Goal: Check status: Check status

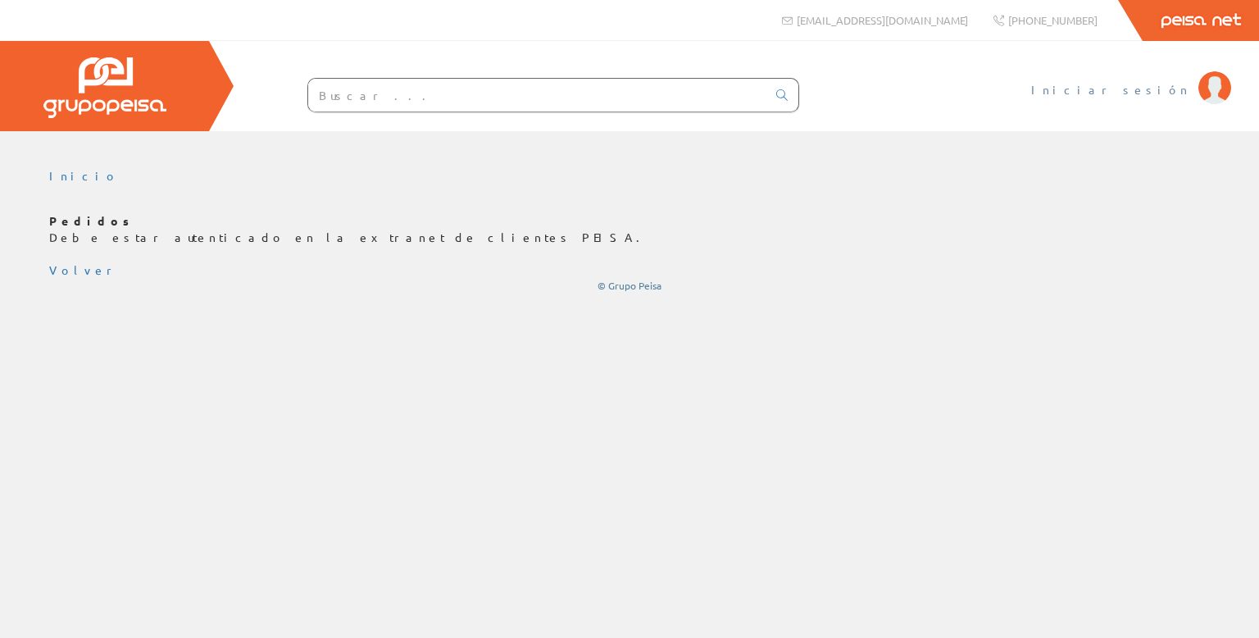
click at [1151, 93] on span "Iniciar sesión" at bounding box center [1111, 89] width 159 height 16
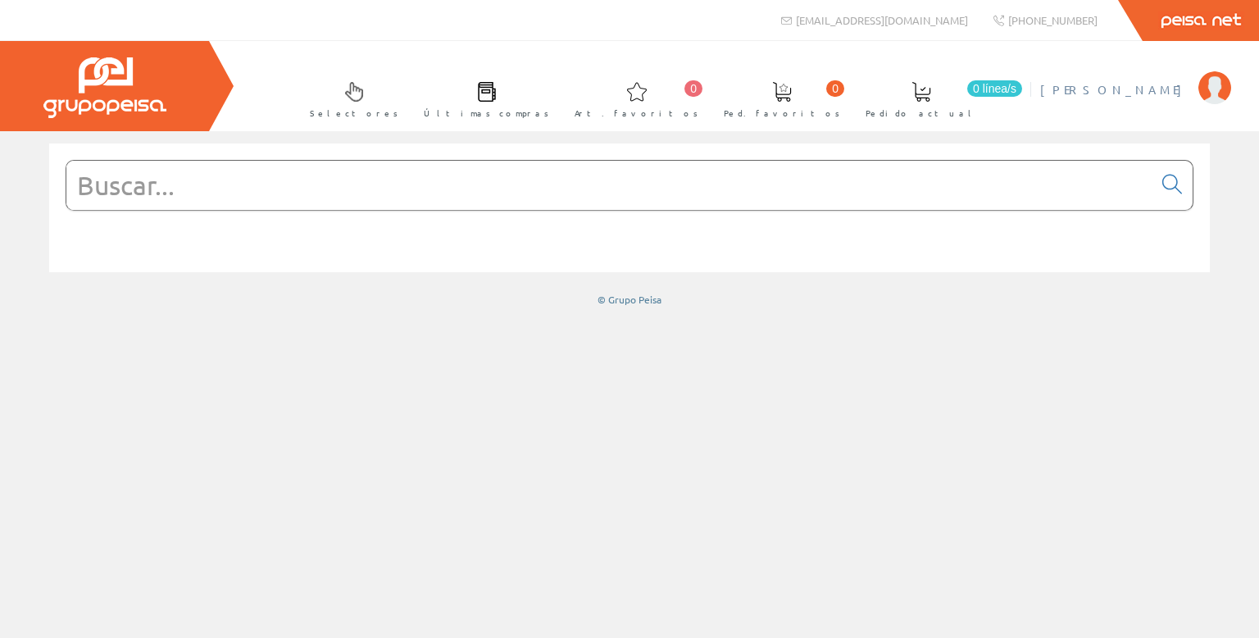
click at [1130, 96] on span "[PERSON_NAME] [PERSON_NAME]" at bounding box center [1116, 89] width 150 height 16
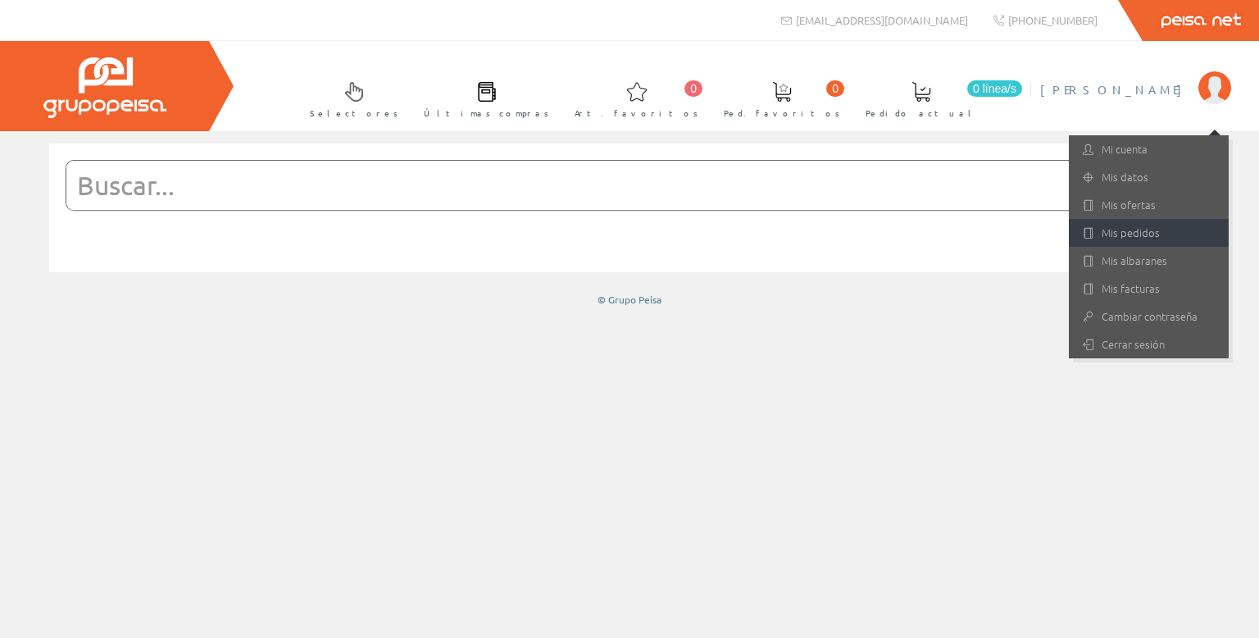
click at [1141, 230] on link "Mis pedidos" at bounding box center [1149, 233] width 160 height 28
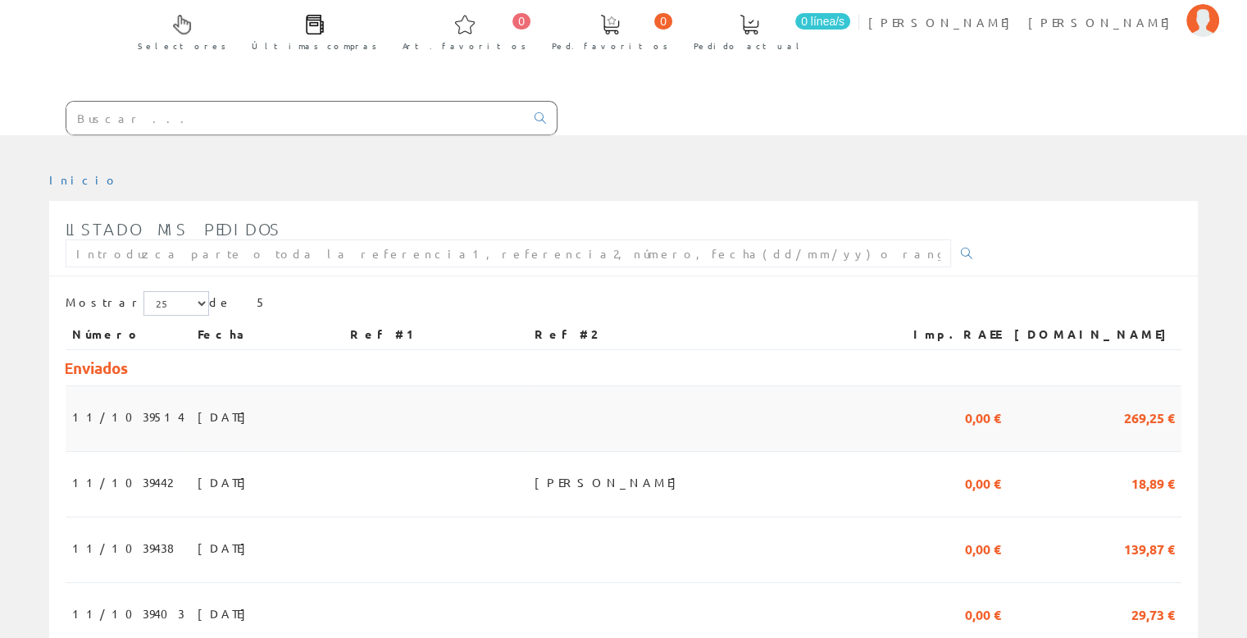
scroll to position [164, 0]
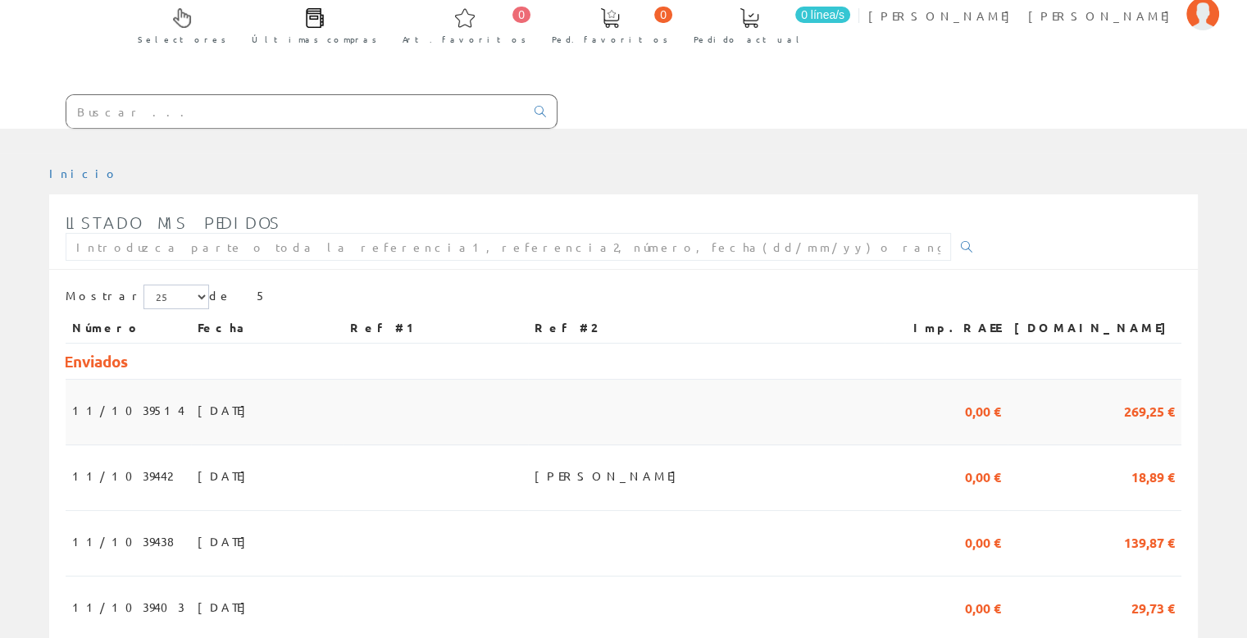
click at [191, 380] on td "29/08/2025" at bounding box center [267, 413] width 153 height 66
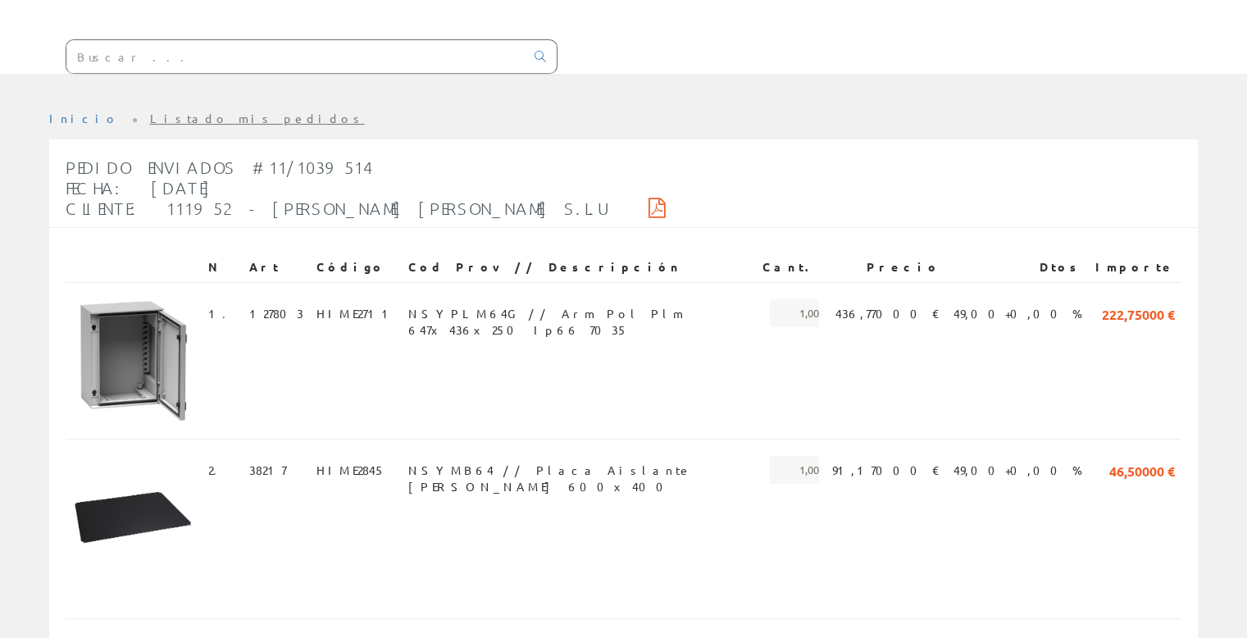
scroll to position [246, 0]
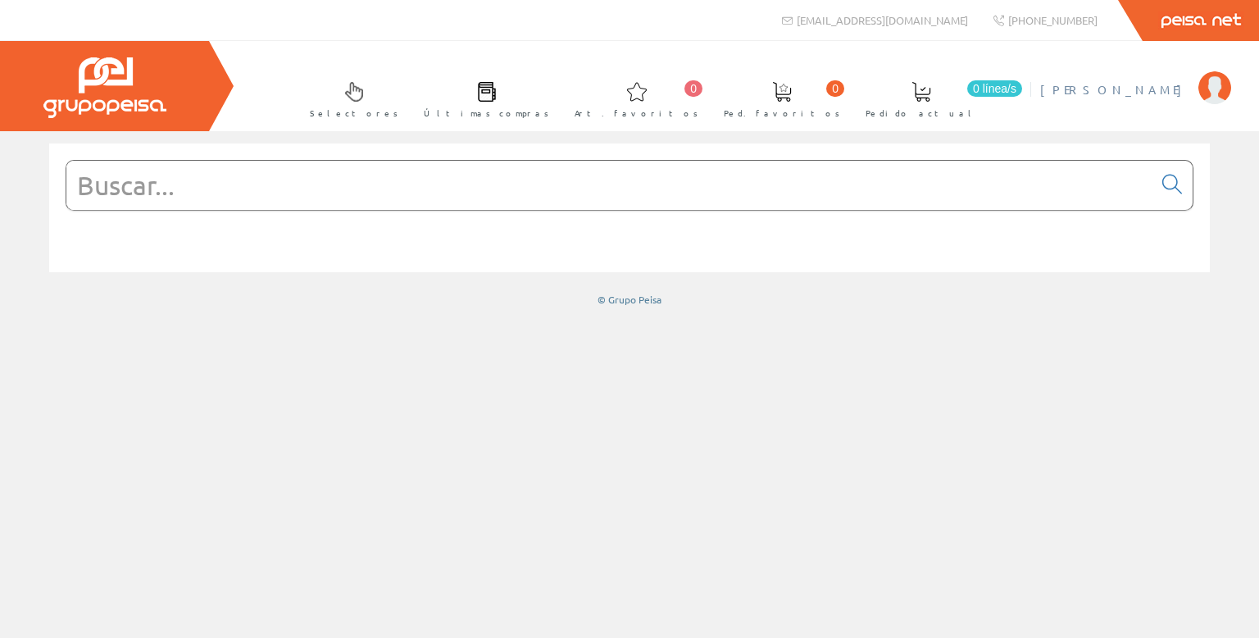
click at [1169, 87] on span "[PERSON_NAME]" at bounding box center [1116, 89] width 150 height 16
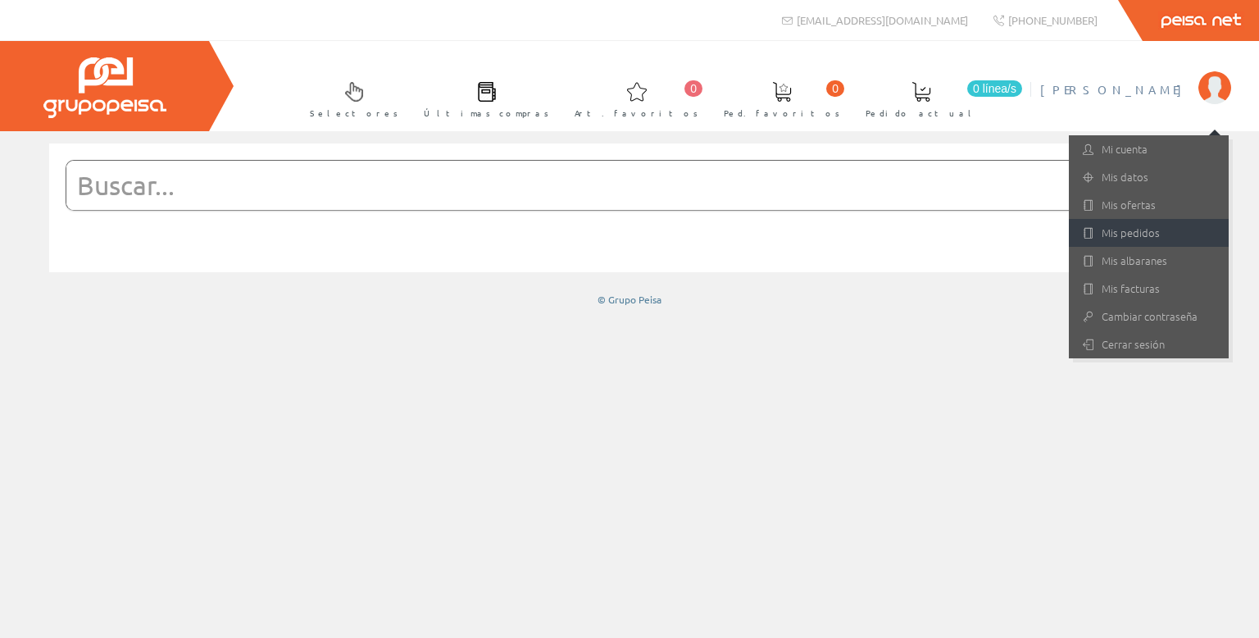
click at [1140, 232] on link "Mis pedidos" at bounding box center [1149, 233] width 160 height 28
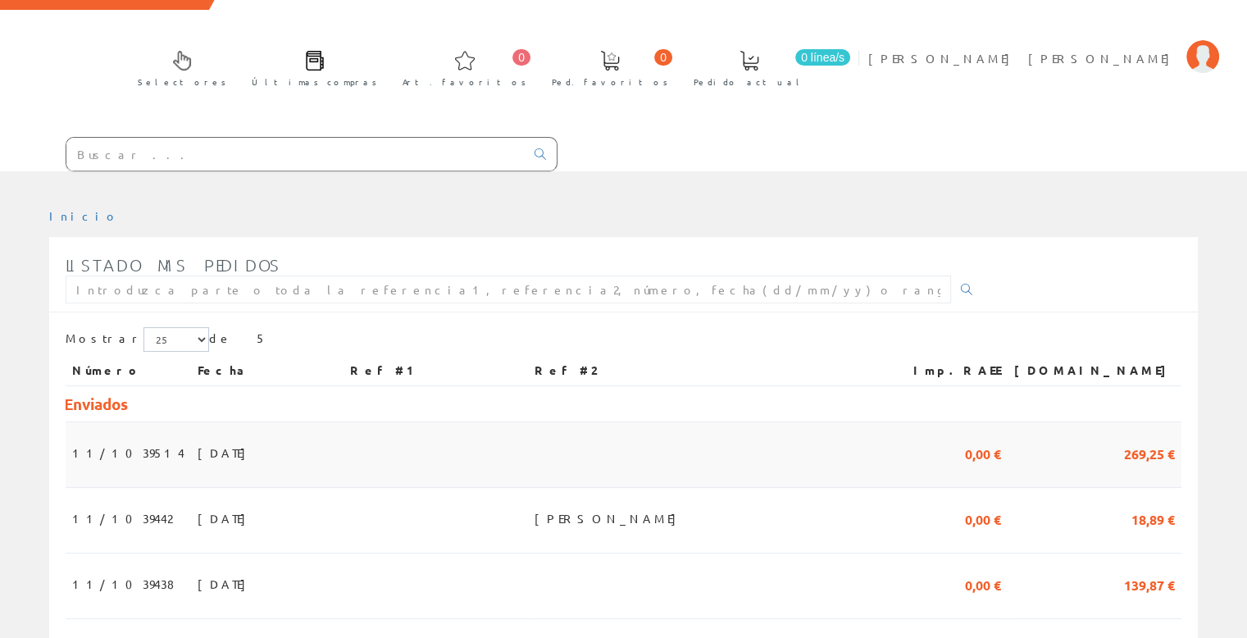
scroll to position [82, 0]
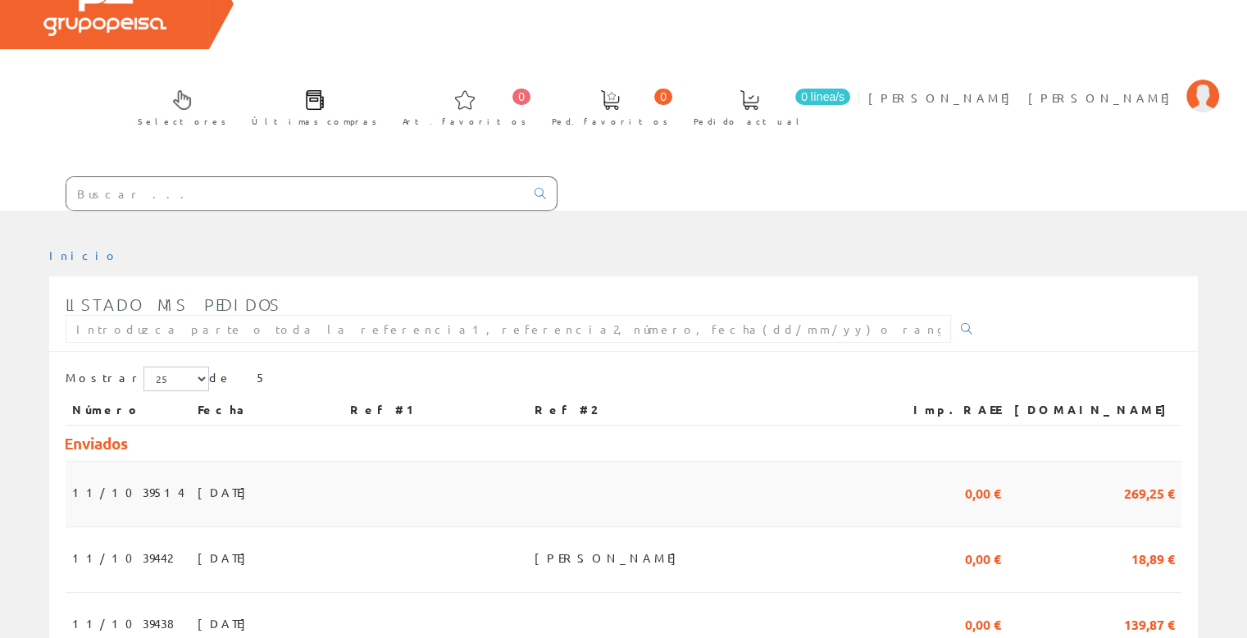
click at [324, 462] on td "29/08/2025" at bounding box center [267, 495] width 153 height 66
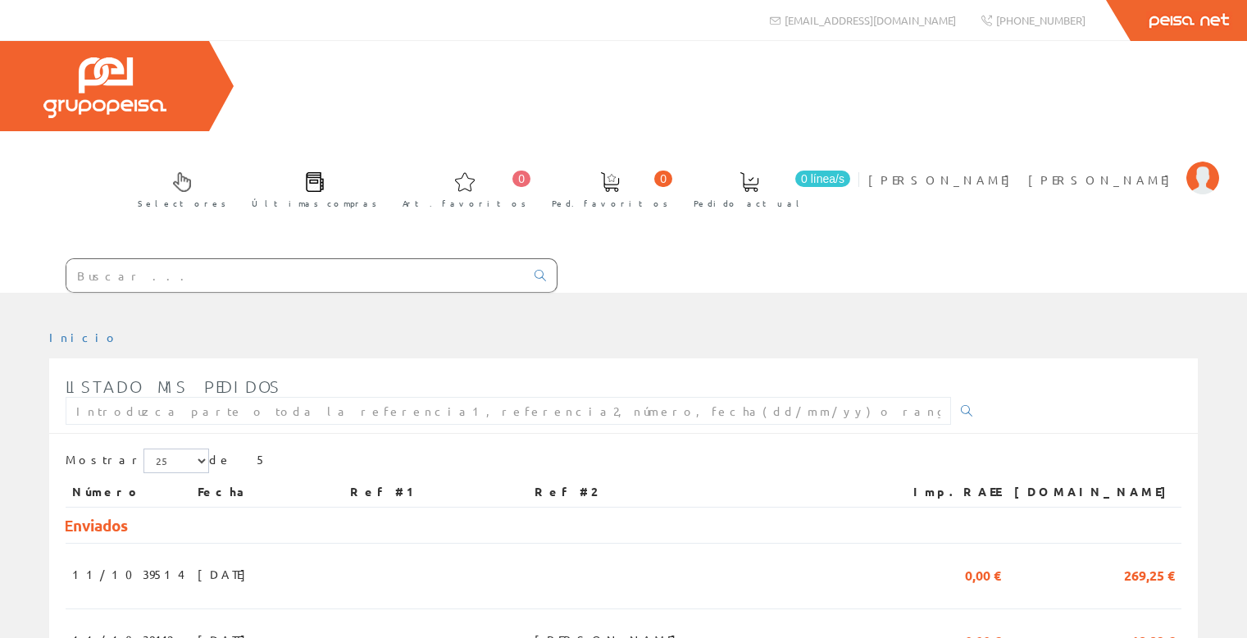
scroll to position [82, 0]
